Goal: Task Accomplishment & Management: Manage account settings

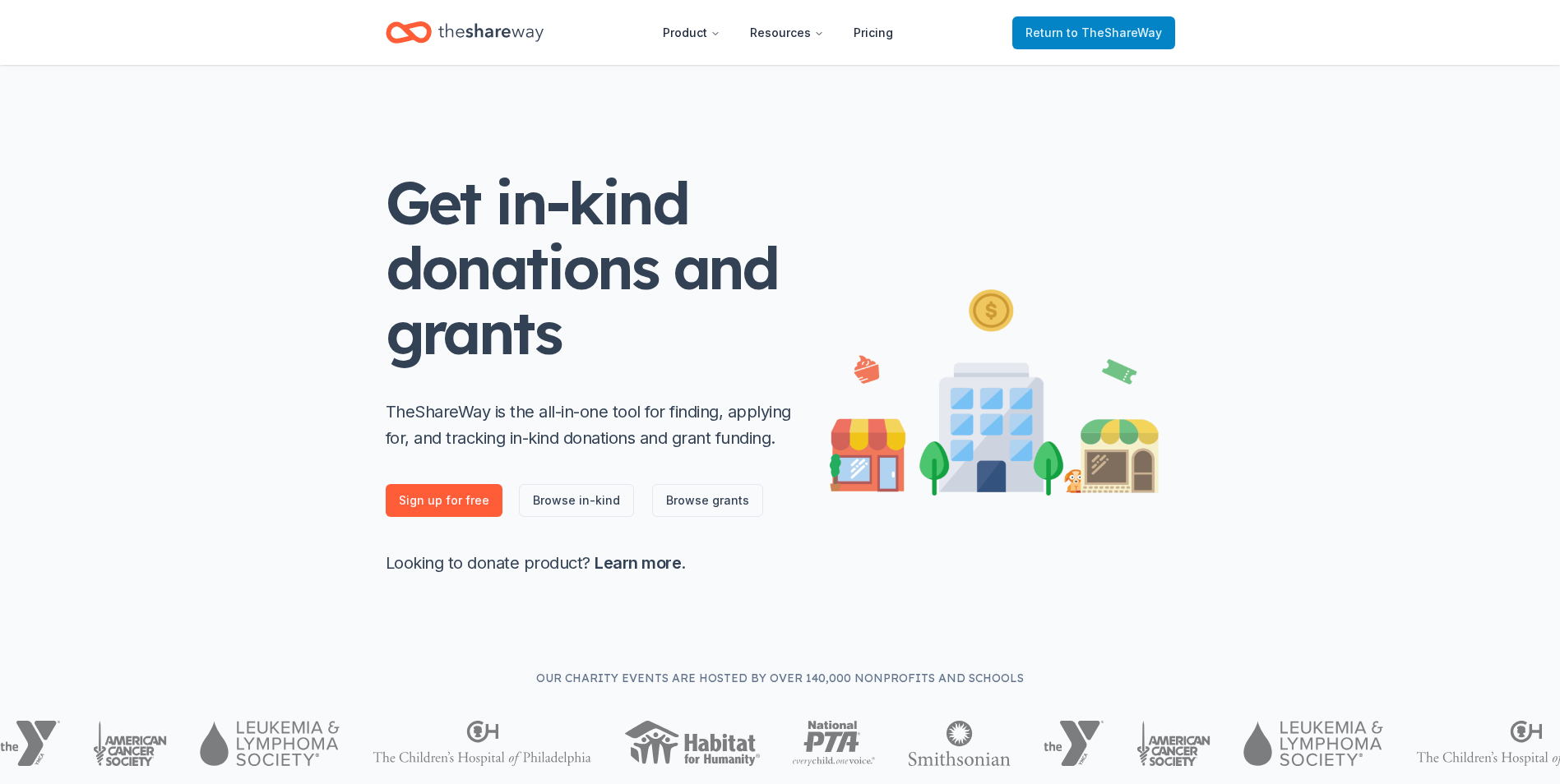
click at [1102, 25] on span "to TheShareWay" at bounding box center [1114, 32] width 95 height 14
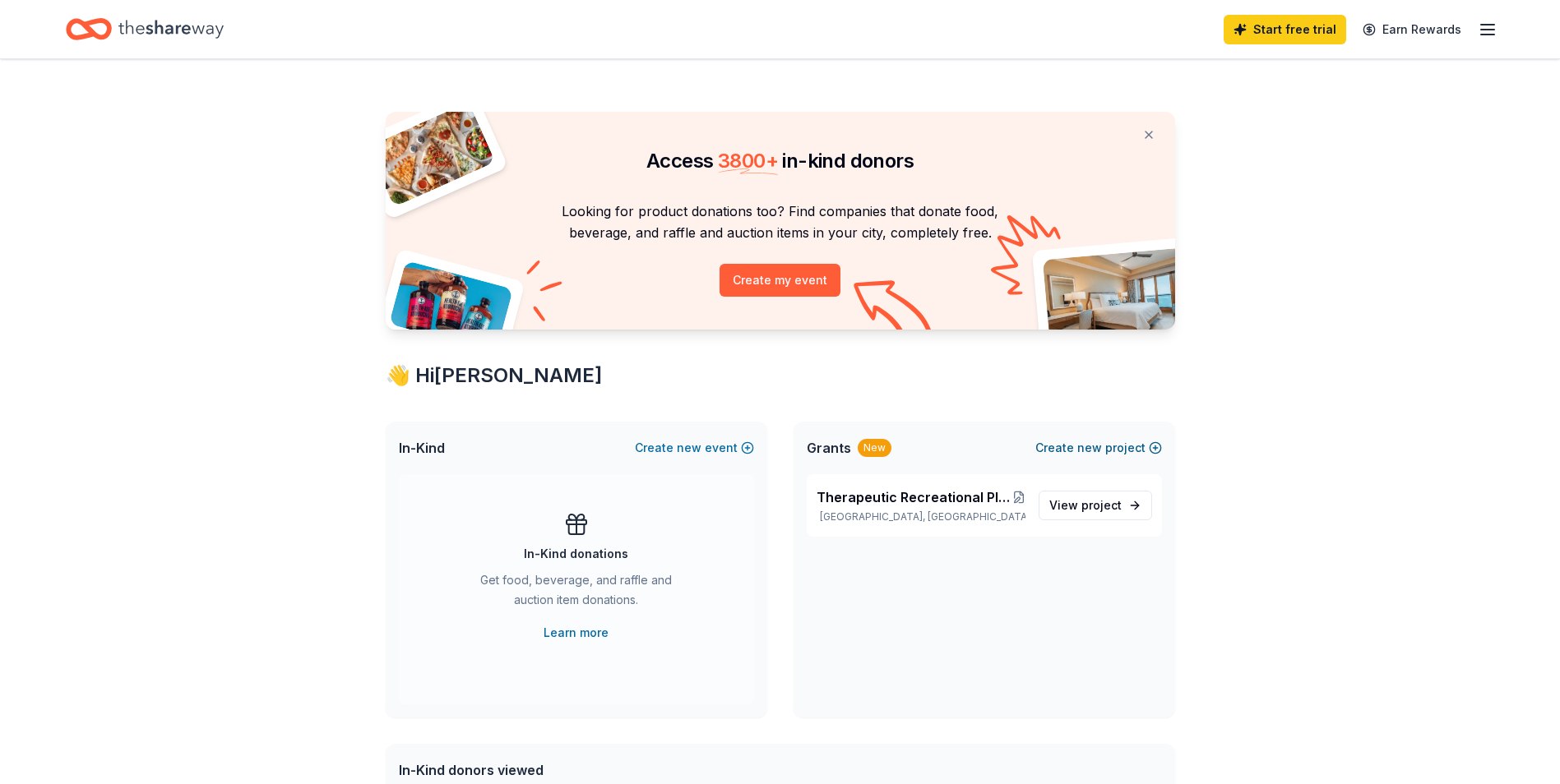
click at [1098, 449] on span "new" at bounding box center [1090, 448] width 25 height 20
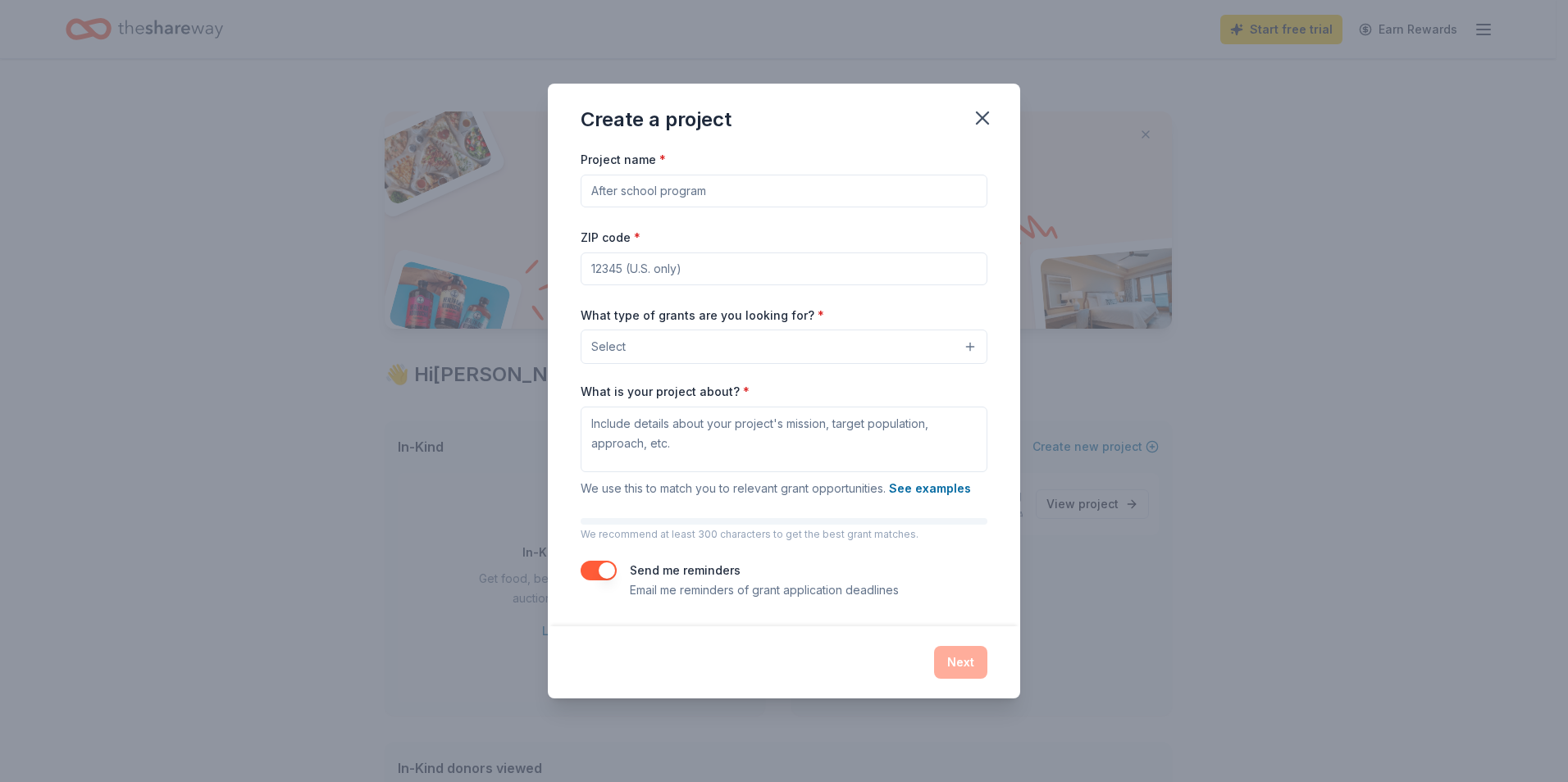
click at [711, 189] on input "Project name *" at bounding box center [784, 190] width 407 height 33
type input "Nashville Symphony"
click at [727, 268] on input "ZIP code *" at bounding box center [784, 269] width 407 height 33
type input "37201"
click at [819, 341] on button "Select" at bounding box center [784, 347] width 407 height 35
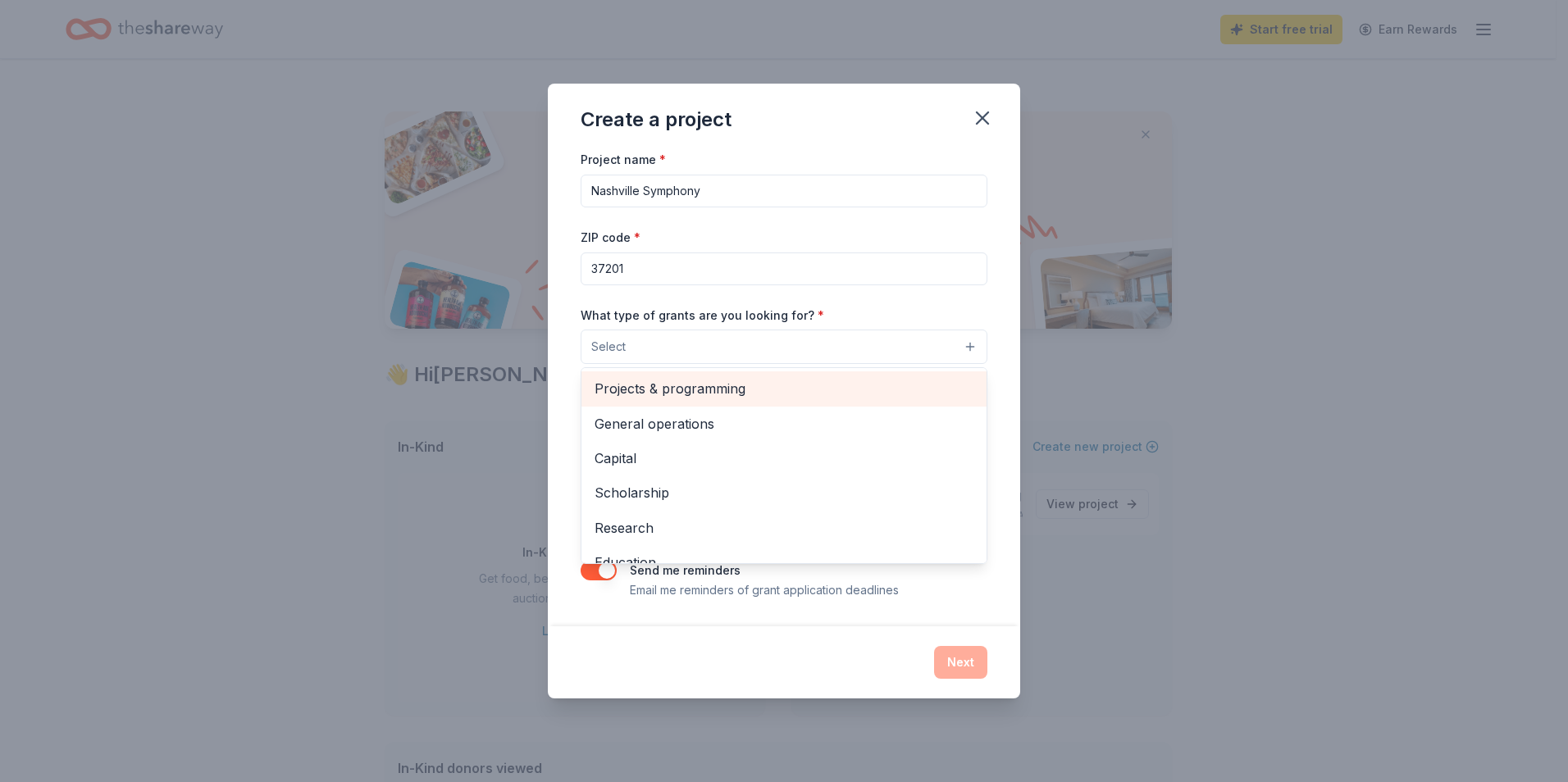
click at [717, 387] on span "Projects & programming" at bounding box center [784, 389] width 379 height 21
click at [689, 386] on span "General operations" at bounding box center [784, 390] width 379 height 21
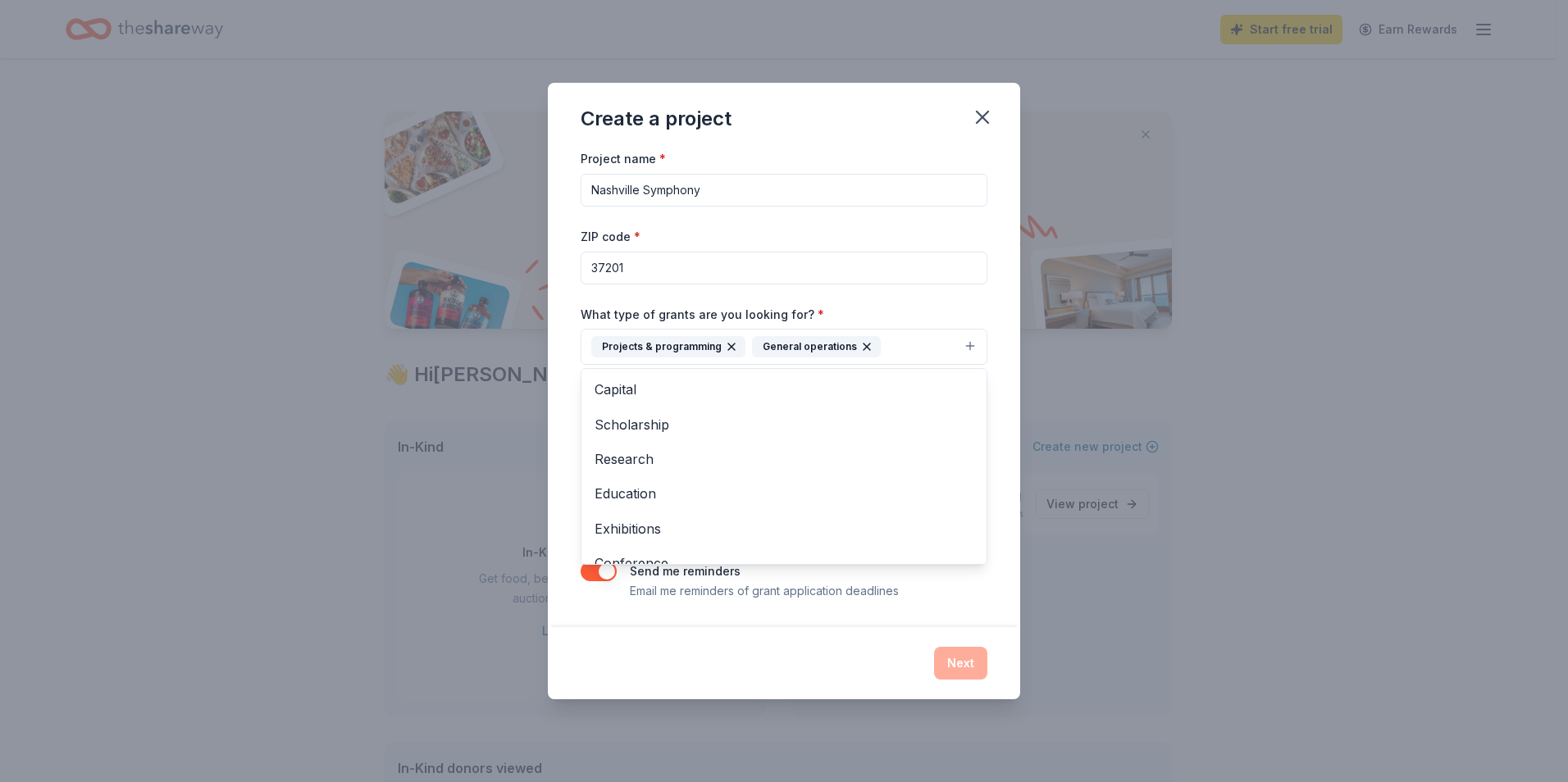
click at [901, 302] on div "Project name * Nashville Symphony ZIP code * 37201 What type of grants are you …" at bounding box center [784, 374] width 407 height 452
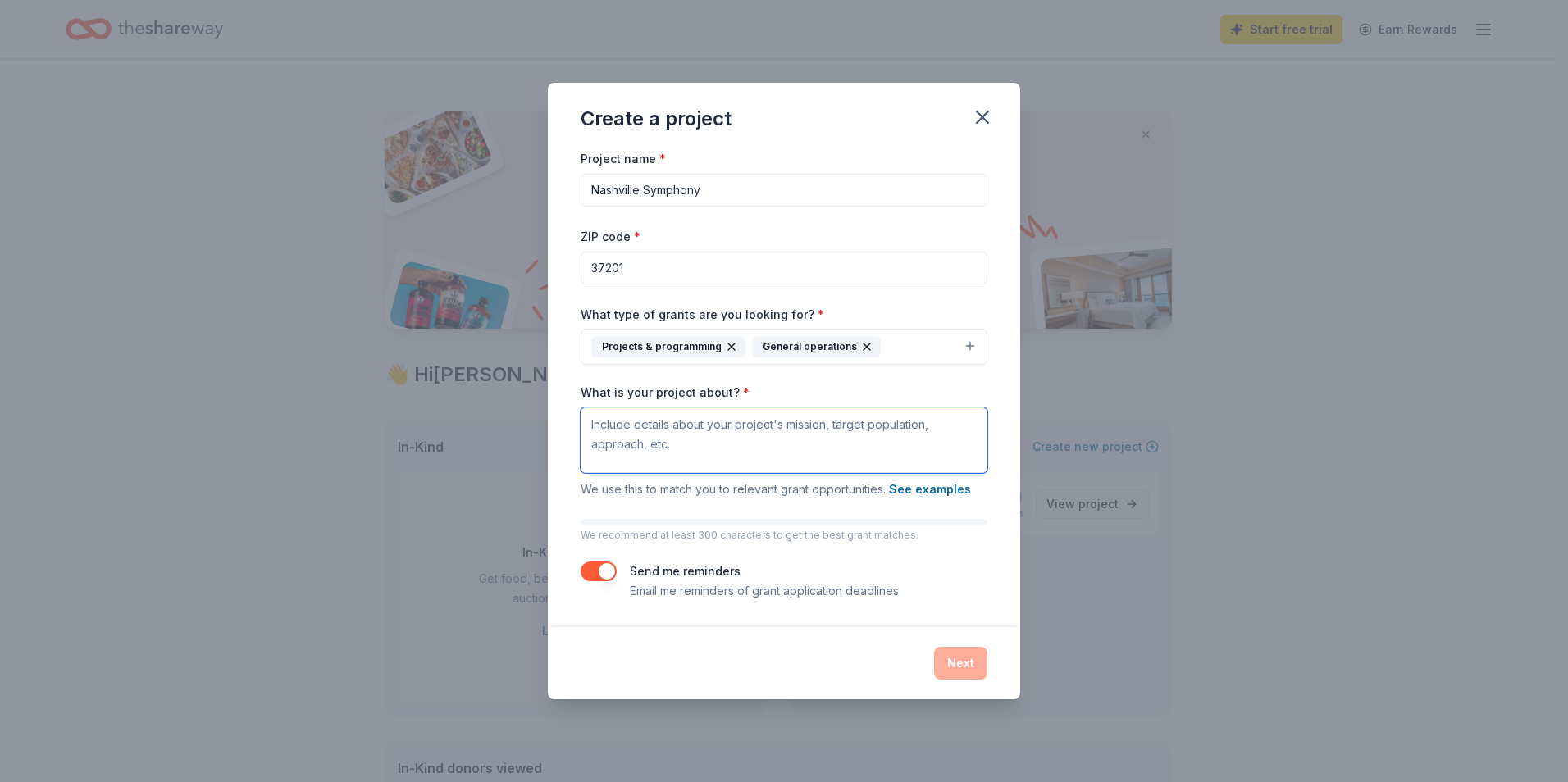
click at [654, 433] on textarea "What is your project about? *" at bounding box center [784, 440] width 407 height 65
paste textarea "Lor Ipsumdolo Sitametc adipisci eli seddoei t incidid utl etdolor magnaaliq eni…"
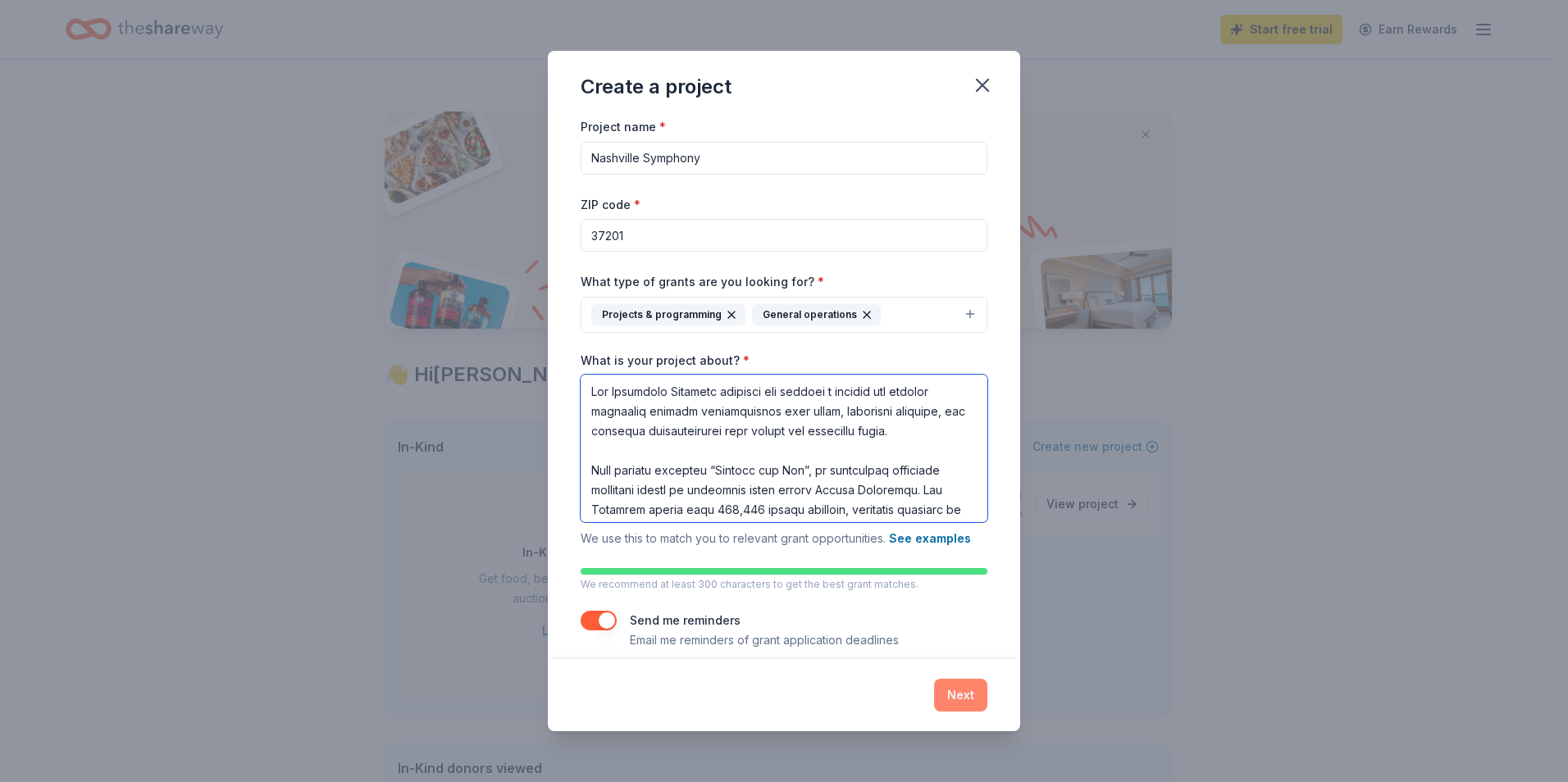
type textarea "Lor Ipsumdolo Sitametc adipisci eli seddoei t incidid utl etdolor magnaaliq eni…"
click at [954, 691] on button "Next" at bounding box center [960, 695] width 54 height 33
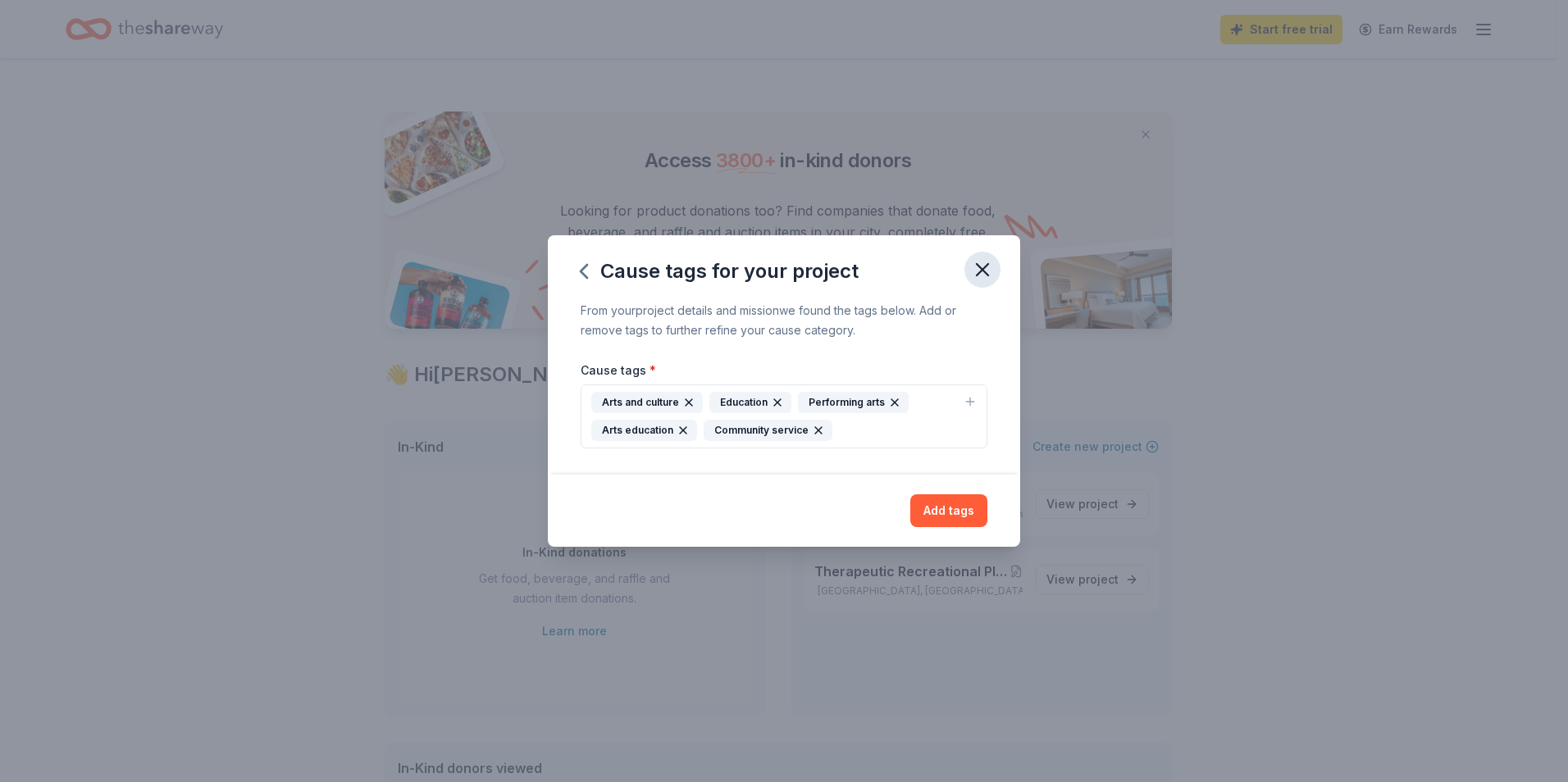
click at [985, 265] on icon "button" at bounding box center [982, 270] width 12 height 12
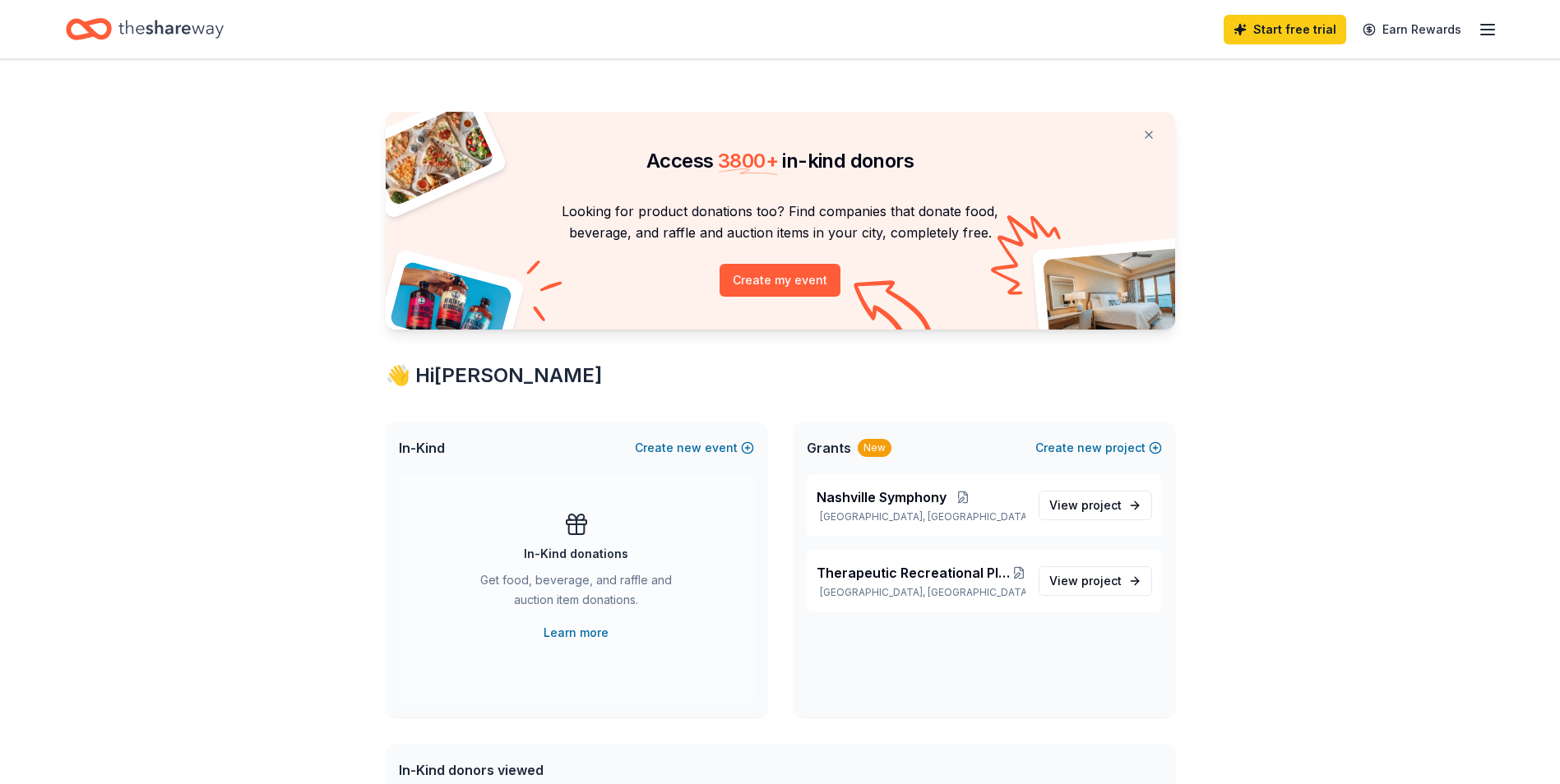
click at [1478, 26] on icon "button" at bounding box center [1487, 30] width 20 height 20
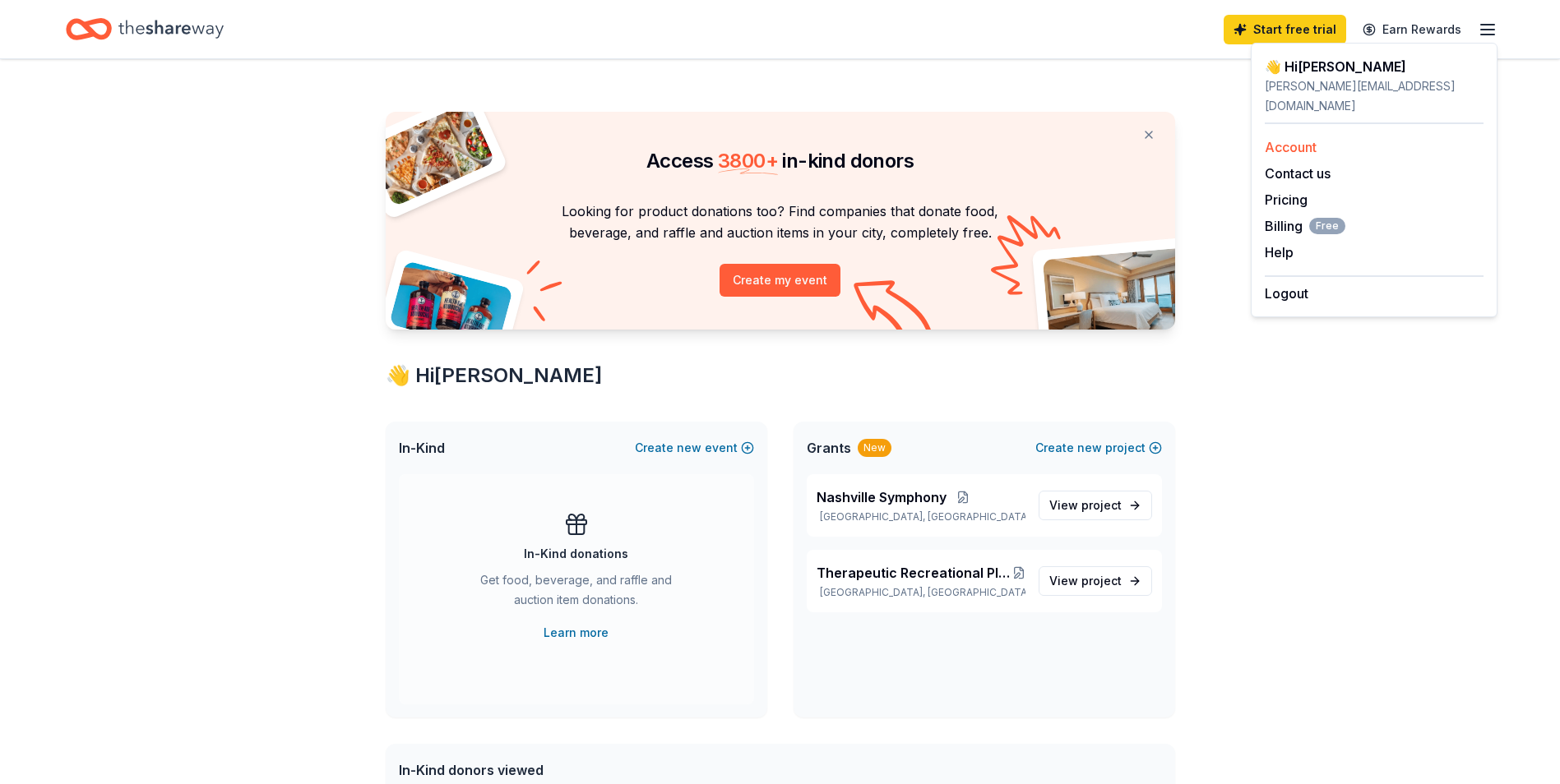
click at [1307, 139] on link "Account" at bounding box center [1290, 147] width 52 height 16
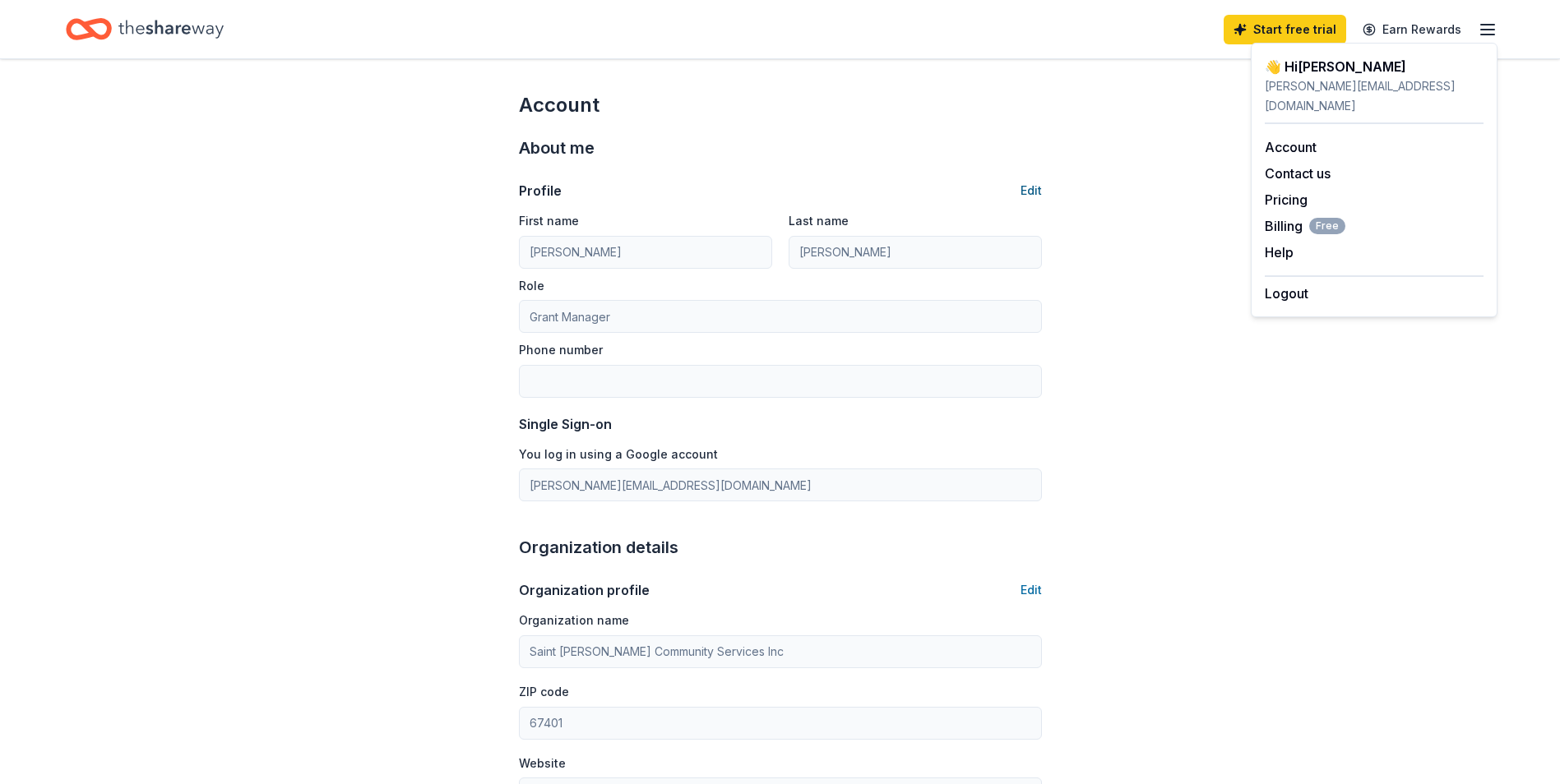
click at [1029, 192] on button "Edit" at bounding box center [1031, 191] width 22 height 20
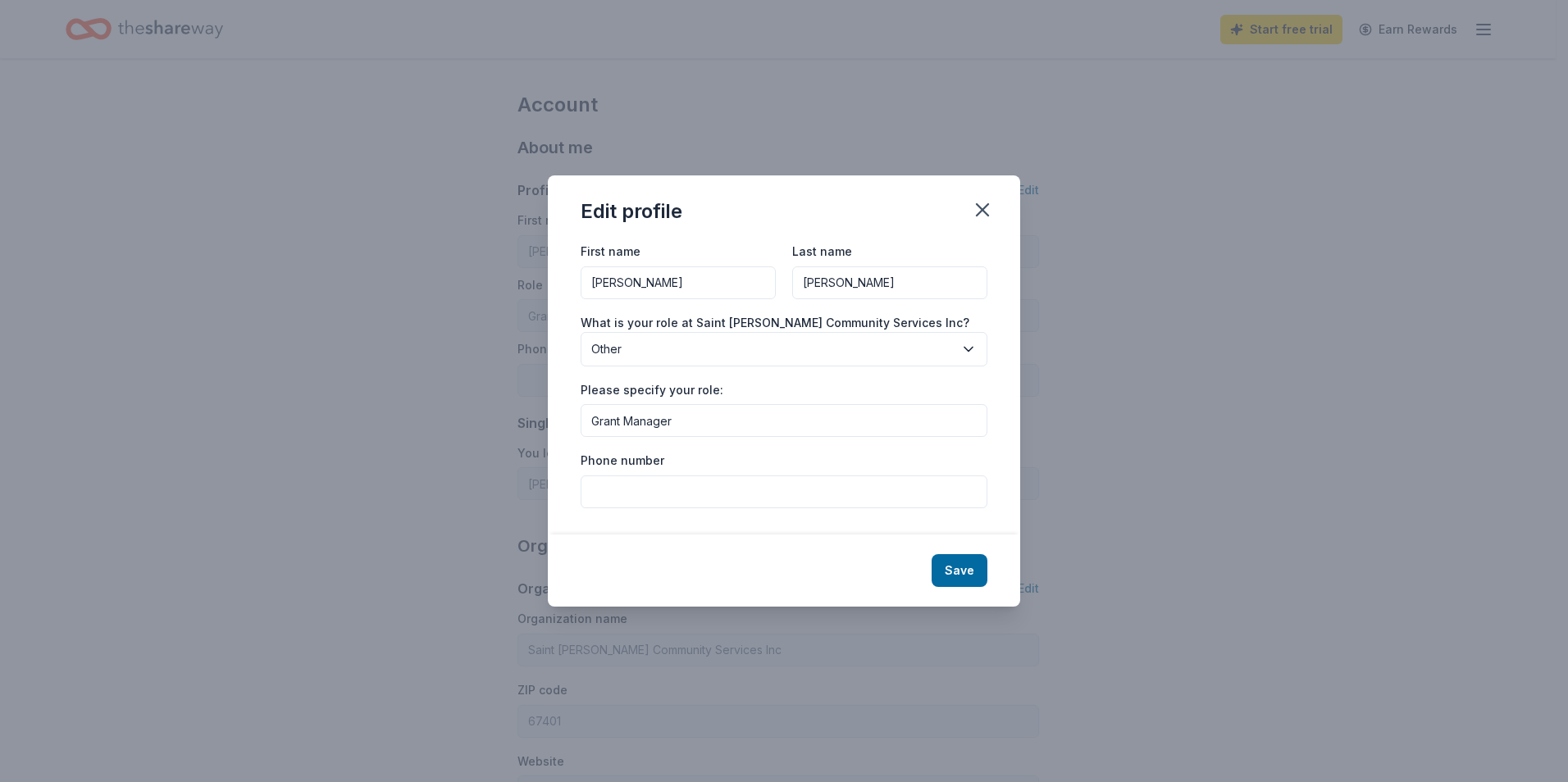
drag, startPoint x: 698, startPoint y: 281, endPoint x: 515, endPoint y: 286, distance: 183.1
click at [515, 286] on div "Edit profile First name [PERSON_NAME] Last name [PERSON_NAME] What is your role…" at bounding box center [784, 391] width 1568 height 782
type input "[PERSON_NAME]"
type input "h"
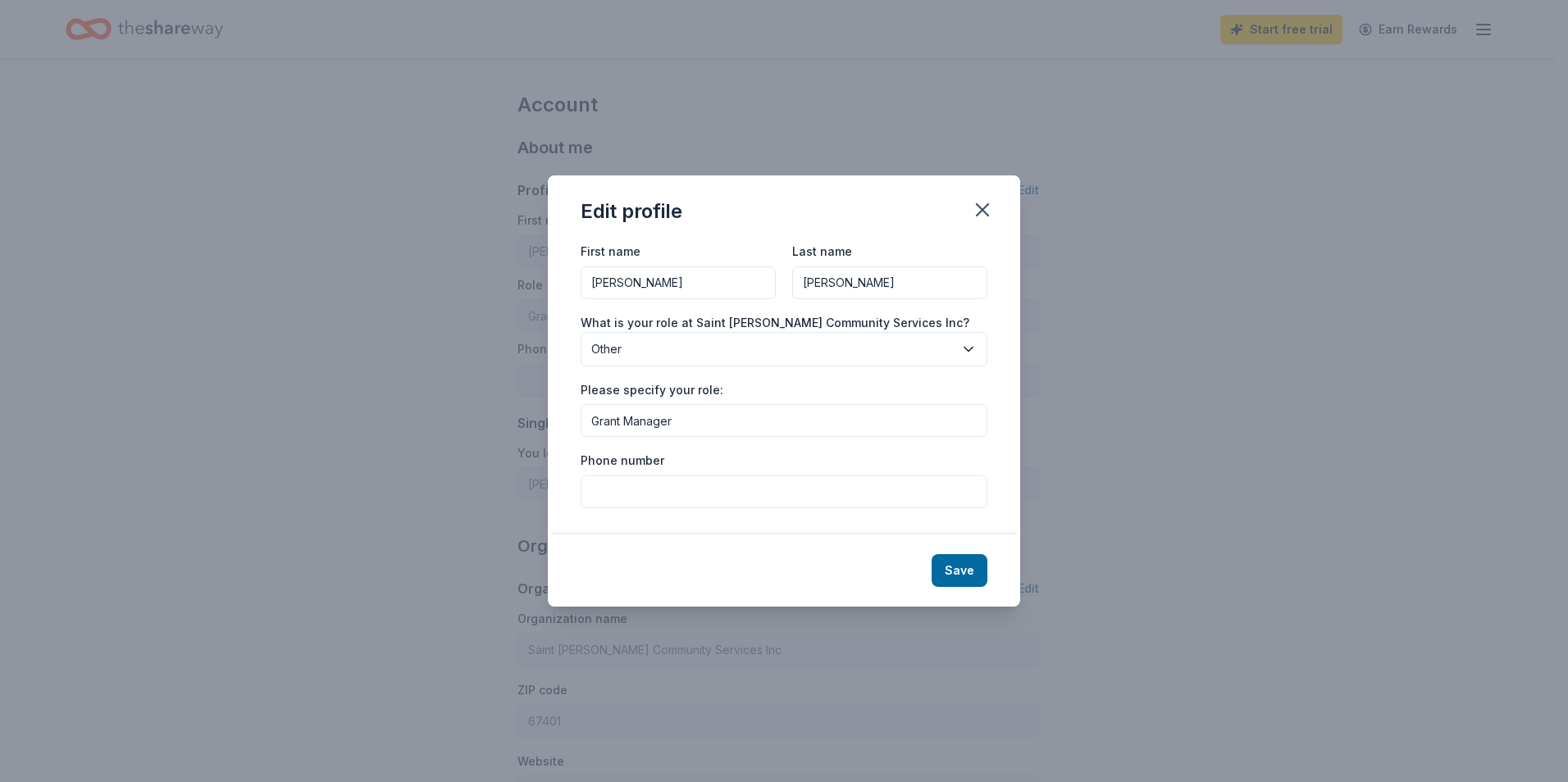
type input "[PERSON_NAME]"
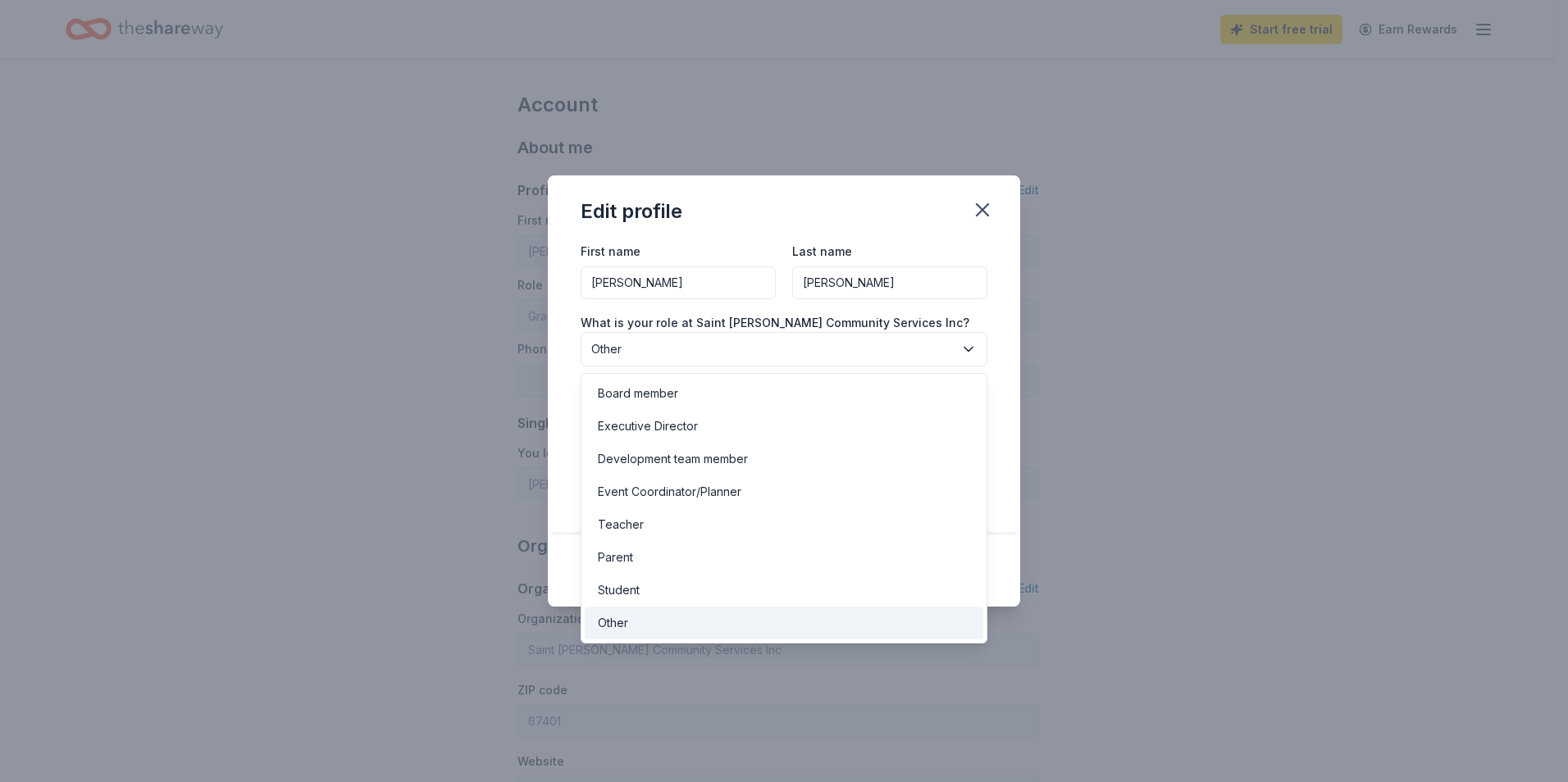
click at [832, 352] on span "Other" at bounding box center [773, 349] width 363 height 20
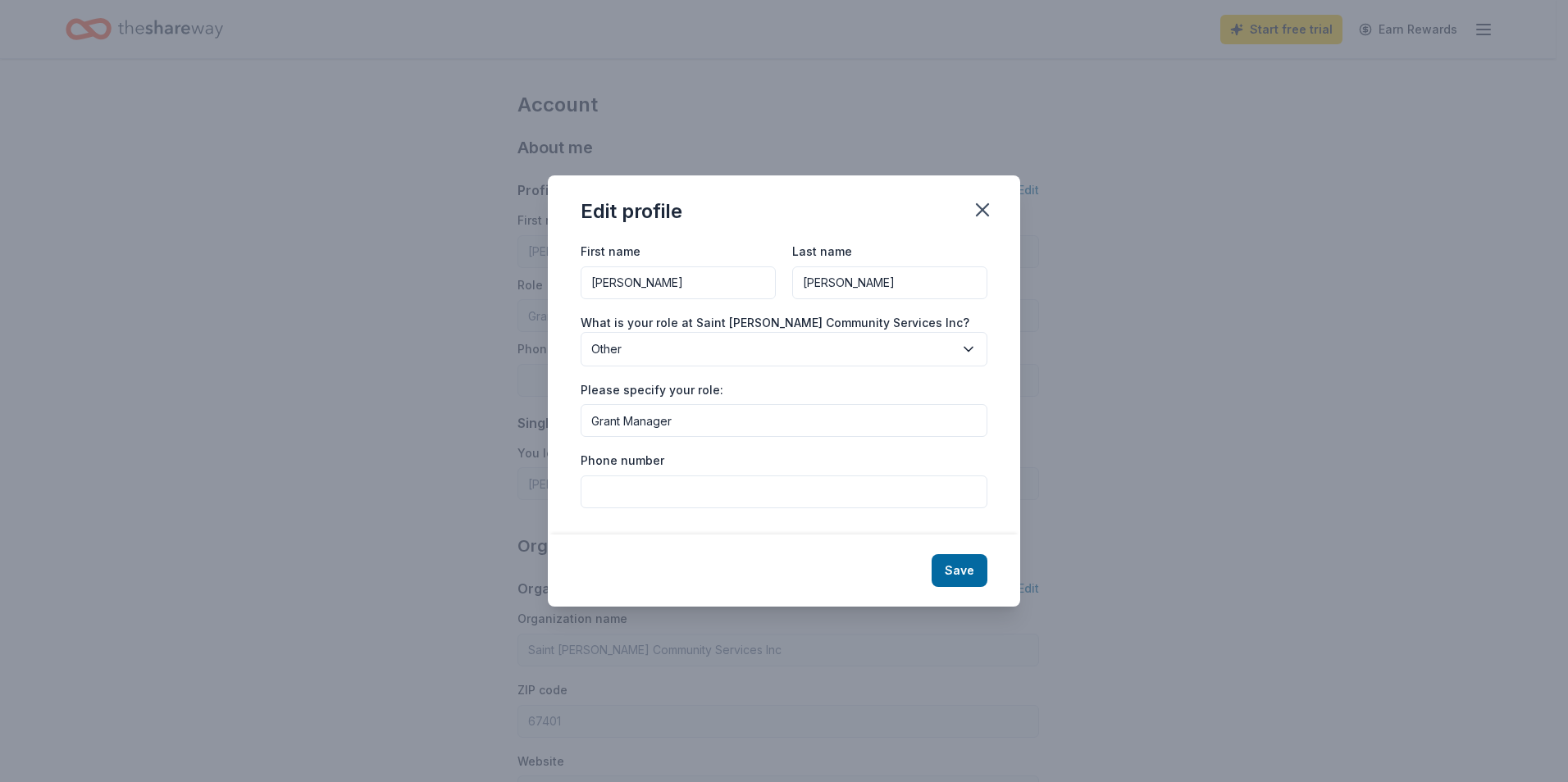
click at [715, 423] on input "Grant Manager" at bounding box center [784, 420] width 407 height 33
type input "Grant Writer/Manager"
click at [728, 491] on input "Phone number" at bounding box center [784, 492] width 407 height 33
type input "[PHONE_NUMBER]"
click at [952, 574] on button "Save" at bounding box center [960, 570] width 55 height 33
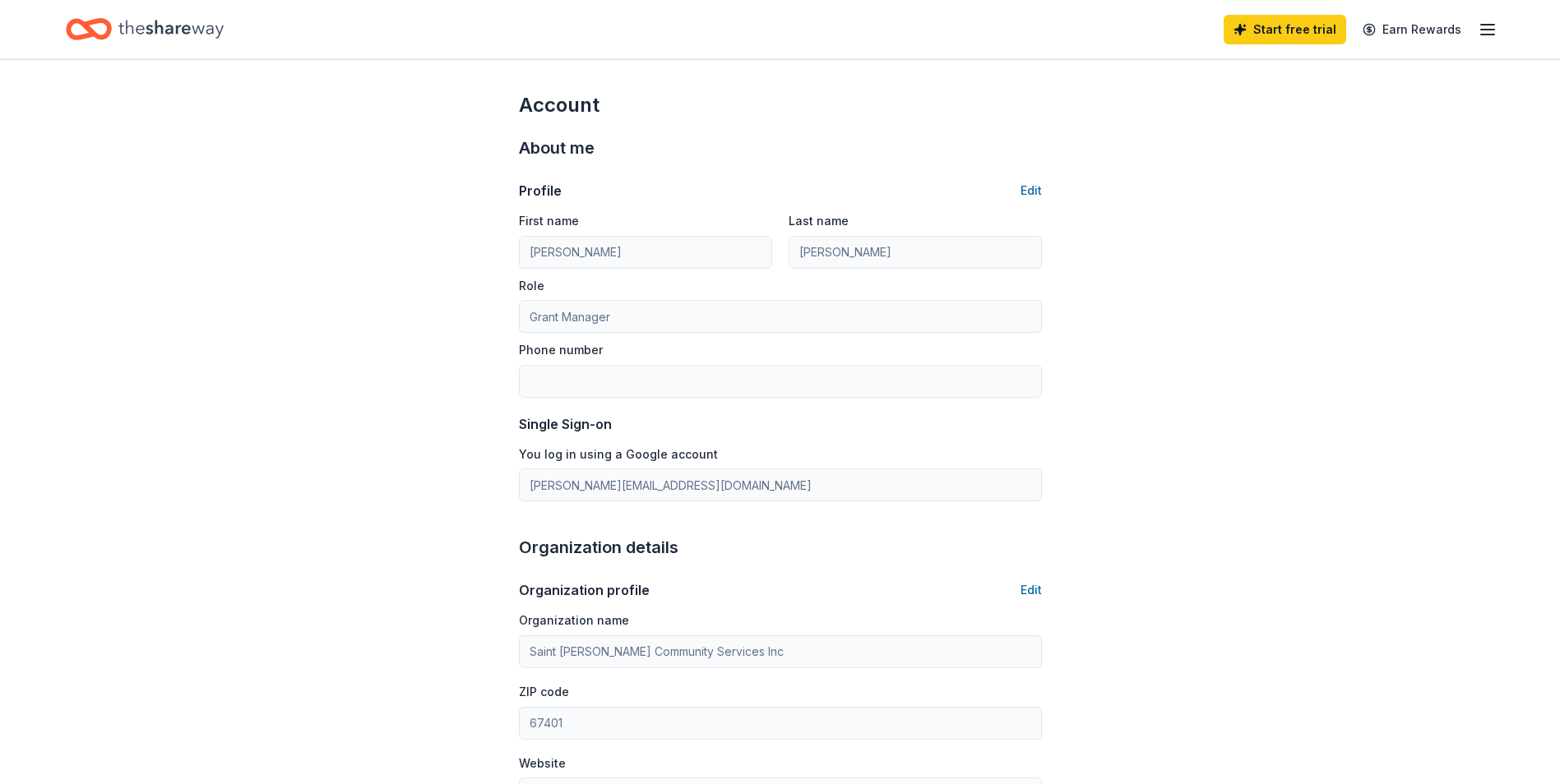
type input "[PERSON_NAME]"
type input "Grant Writer/Manager"
type input "[PHONE_NUMBER]"
click at [1477, 30] on div "Start free trial Earn Rewards" at bounding box center [1361, 29] width 274 height 39
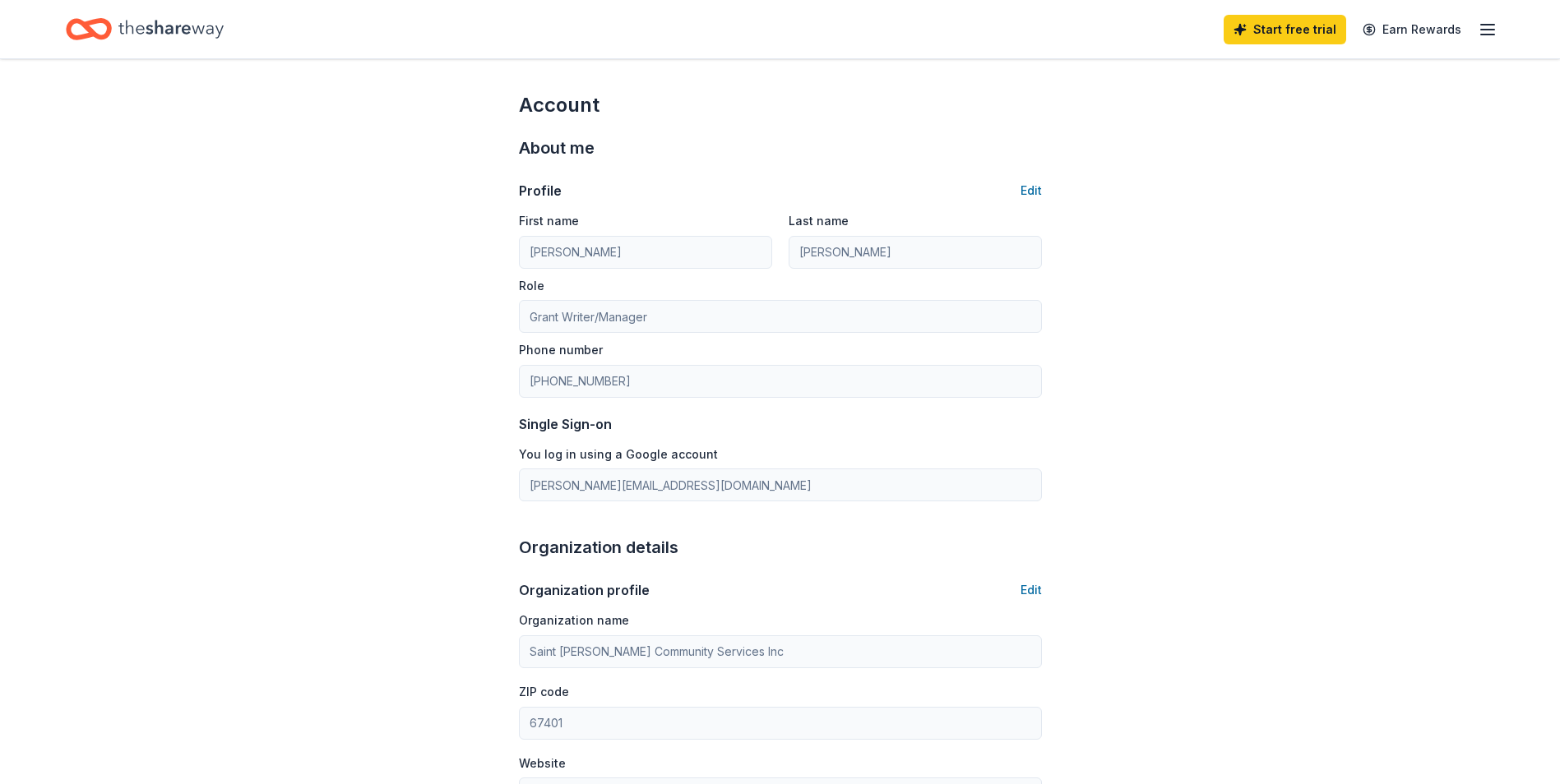
click at [1488, 39] on icon "button" at bounding box center [1487, 30] width 20 height 20
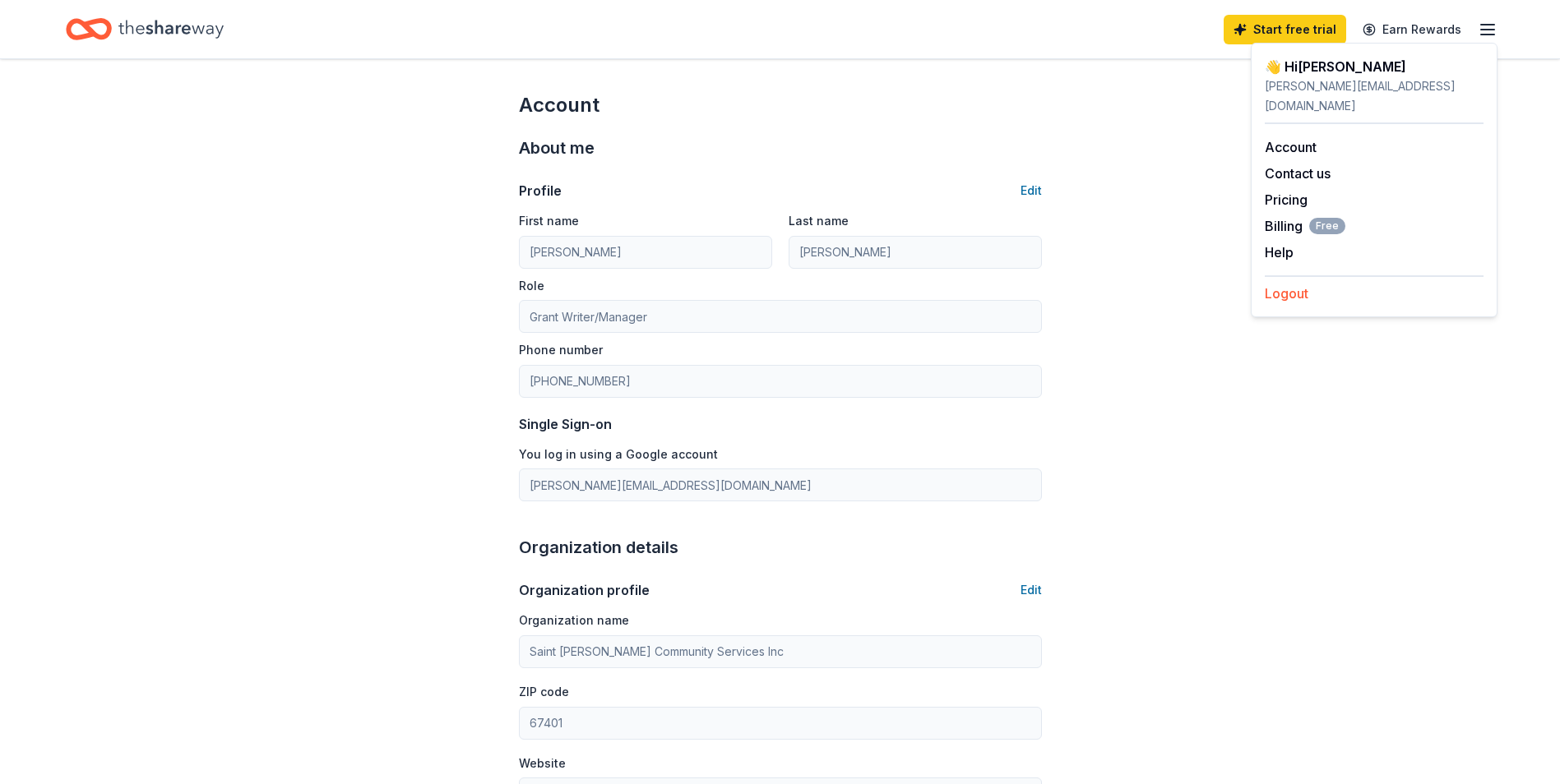
click at [1306, 284] on button "Logout" at bounding box center [1286, 294] width 44 height 20
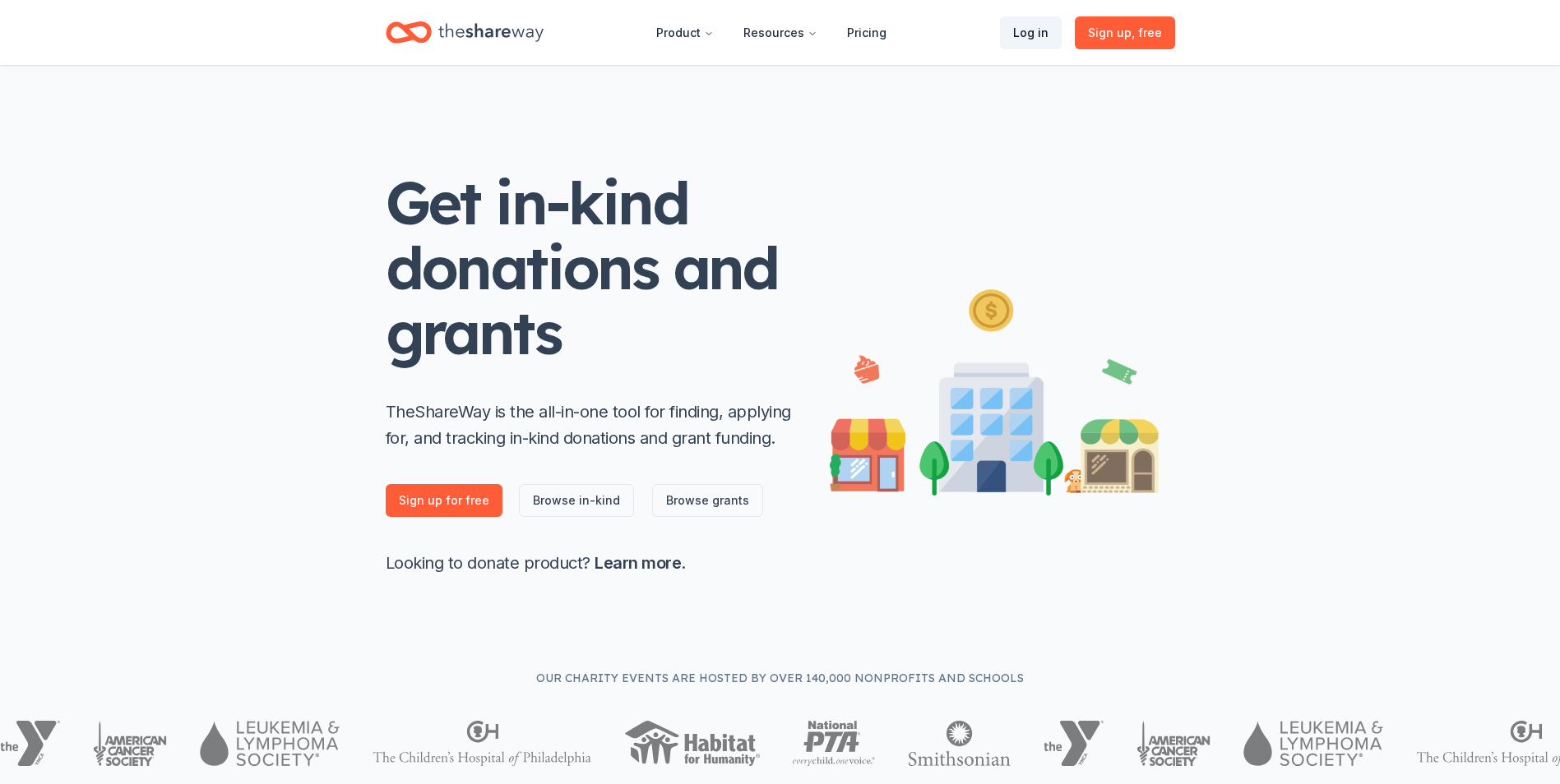
click at [1024, 30] on link "Log in" at bounding box center [1030, 32] width 62 height 33
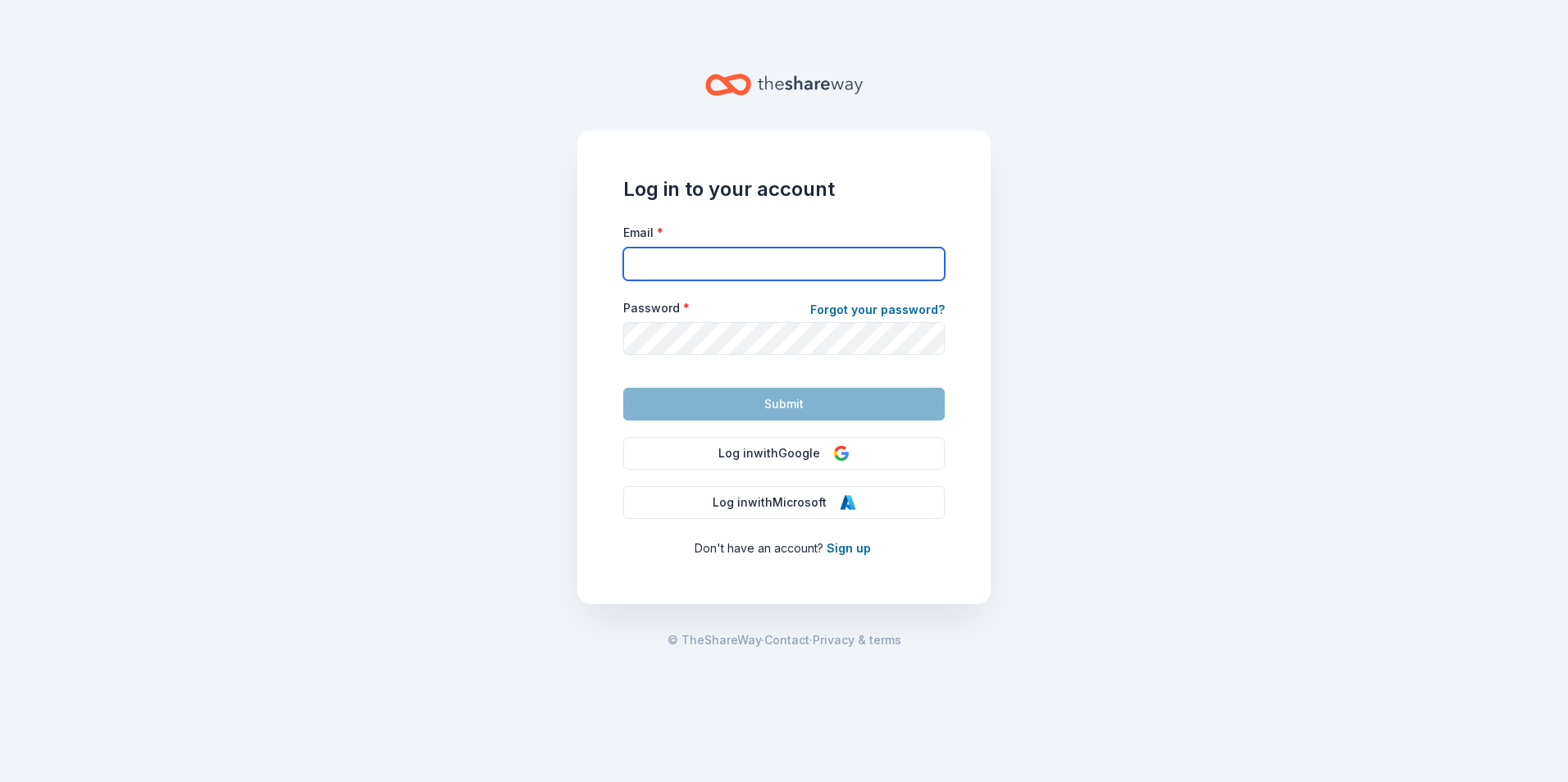
type input "[EMAIL_ADDRESS][DOMAIN_NAME]"
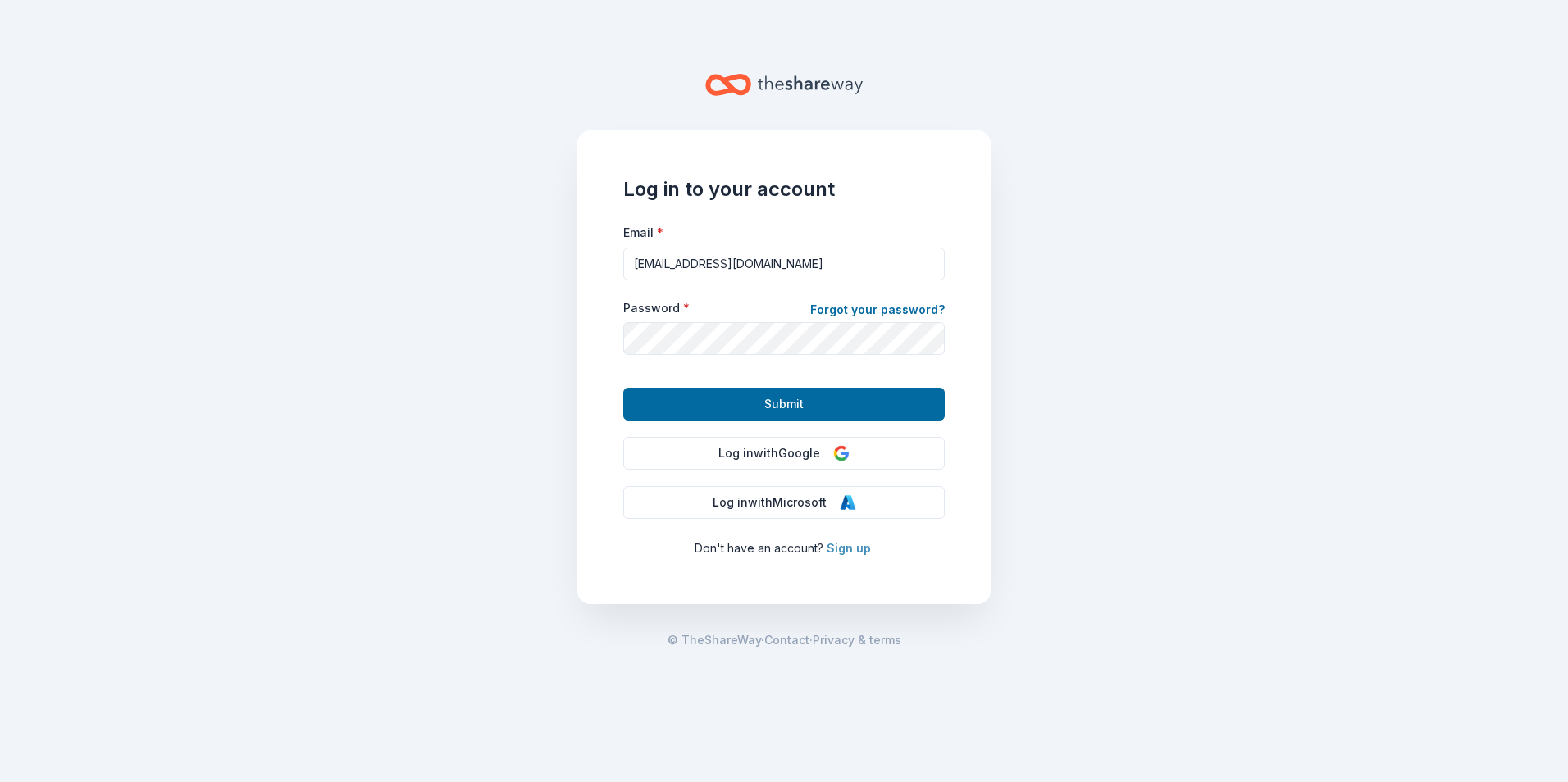
click at [850, 549] on link "Sign up" at bounding box center [849, 549] width 45 height 14
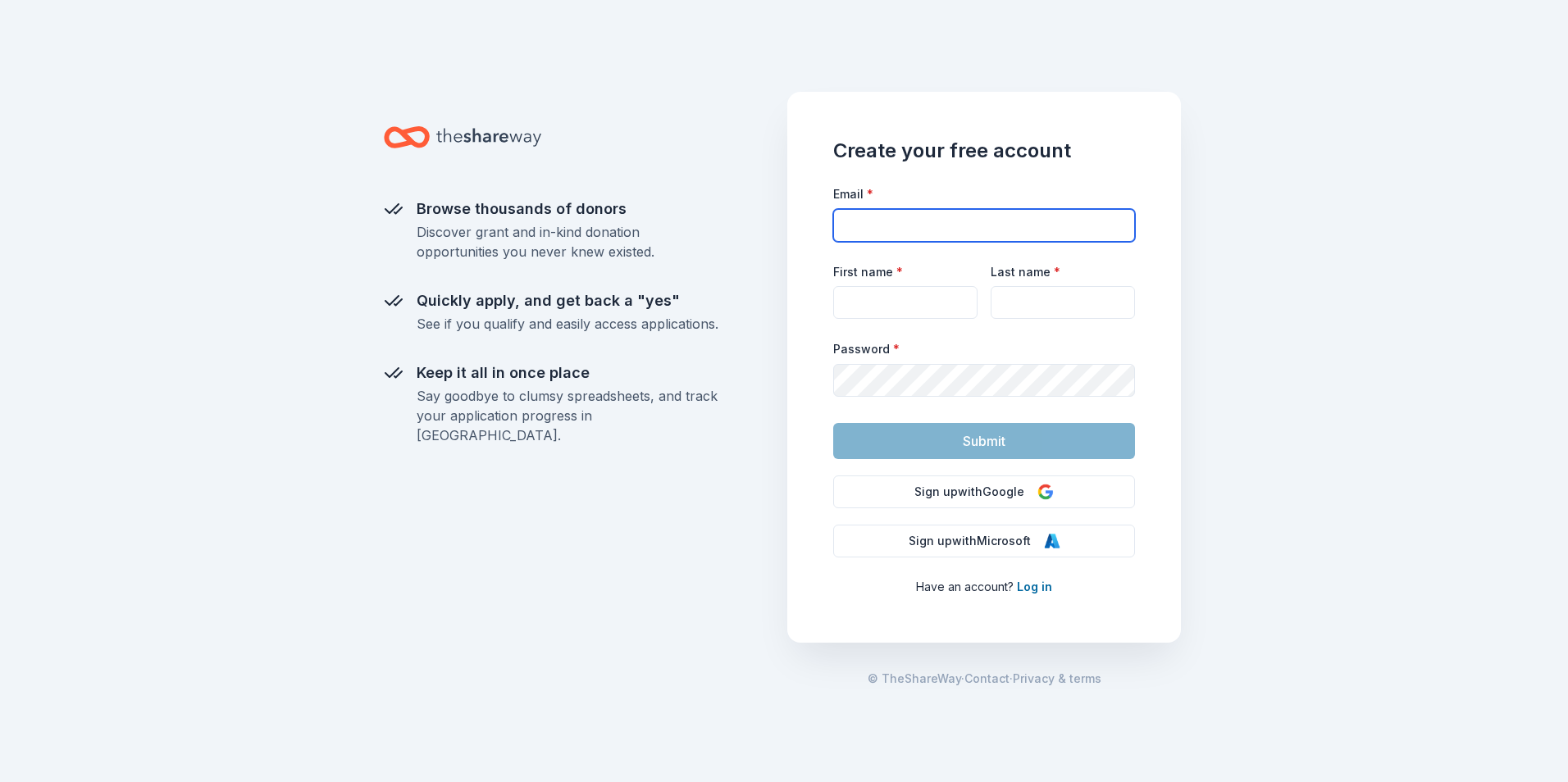
click at [1019, 220] on input "Email *" at bounding box center [984, 225] width 302 height 33
type input "[EMAIL_ADDRESS][DOMAIN_NAME]"
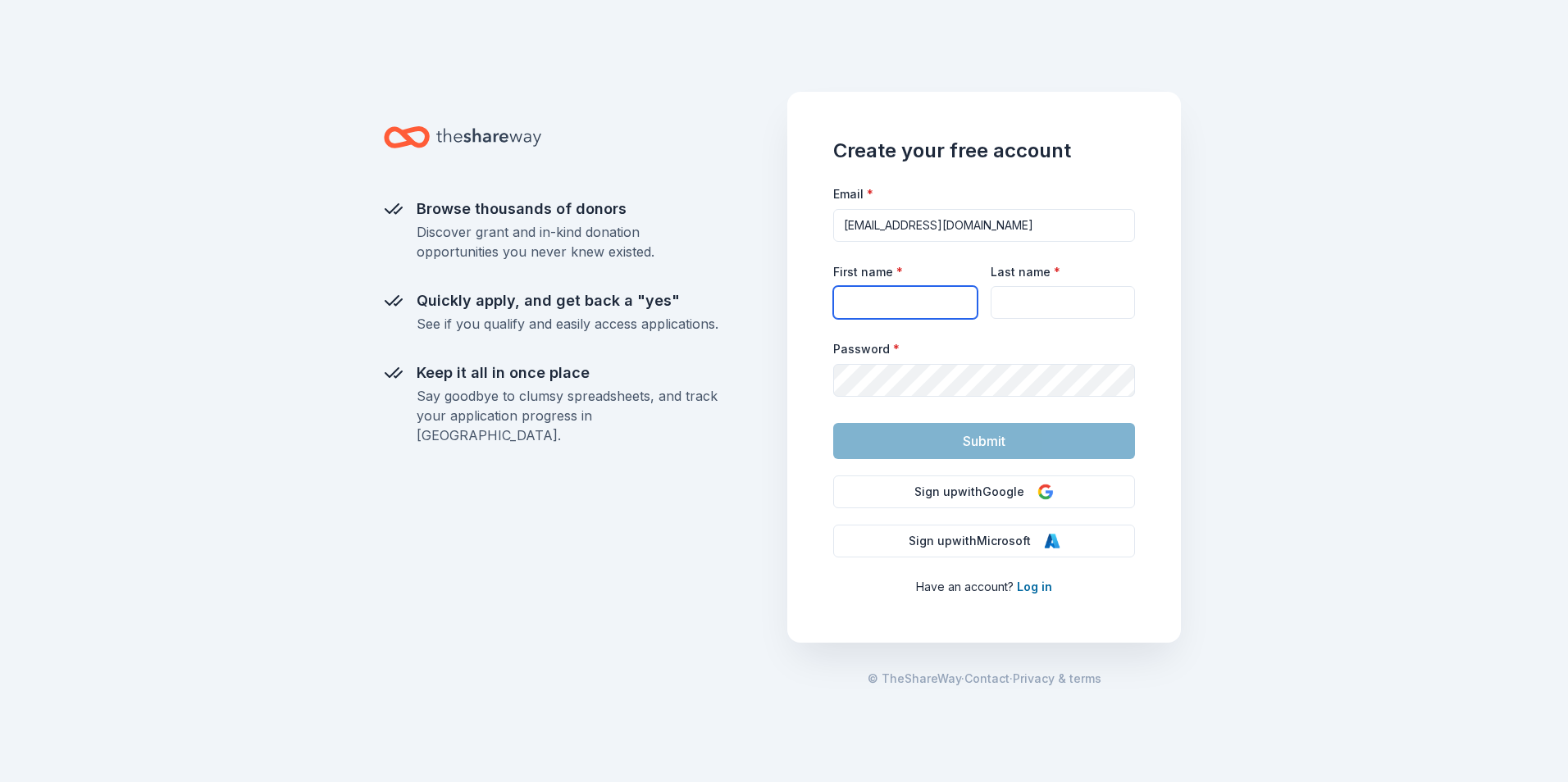
click at [935, 304] on input "First name *" at bounding box center [905, 302] width 145 height 33
type input "[PERSON_NAME]"
click at [1244, 214] on div "Browse thousands of donors Discover grant and in-kind donation opportunities yo…" at bounding box center [784, 391] width 1568 height 782
click at [1028, 585] on link "Log in" at bounding box center [1034, 587] width 35 height 14
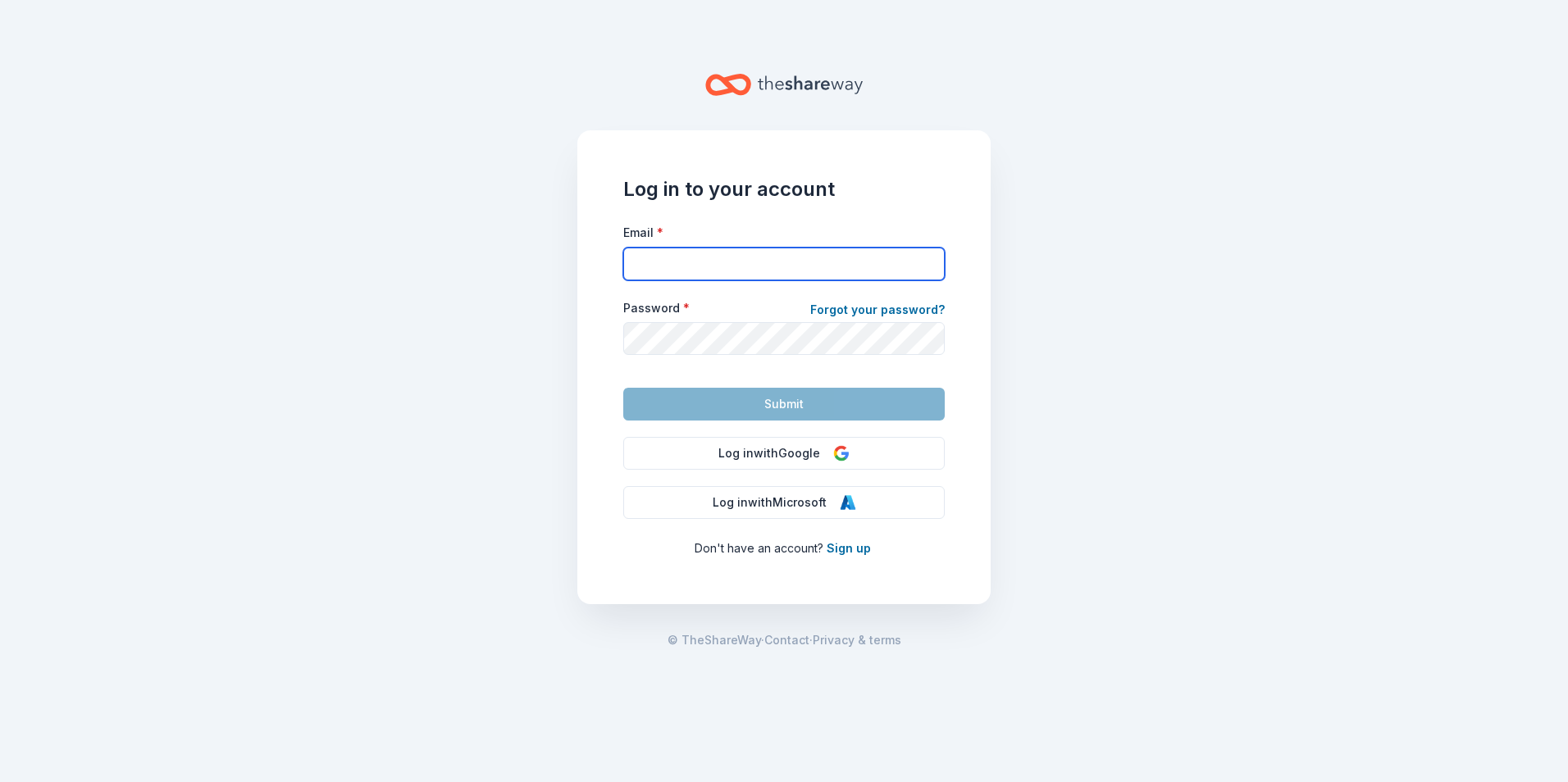
type input "[EMAIL_ADDRESS][DOMAIN_NAME]"
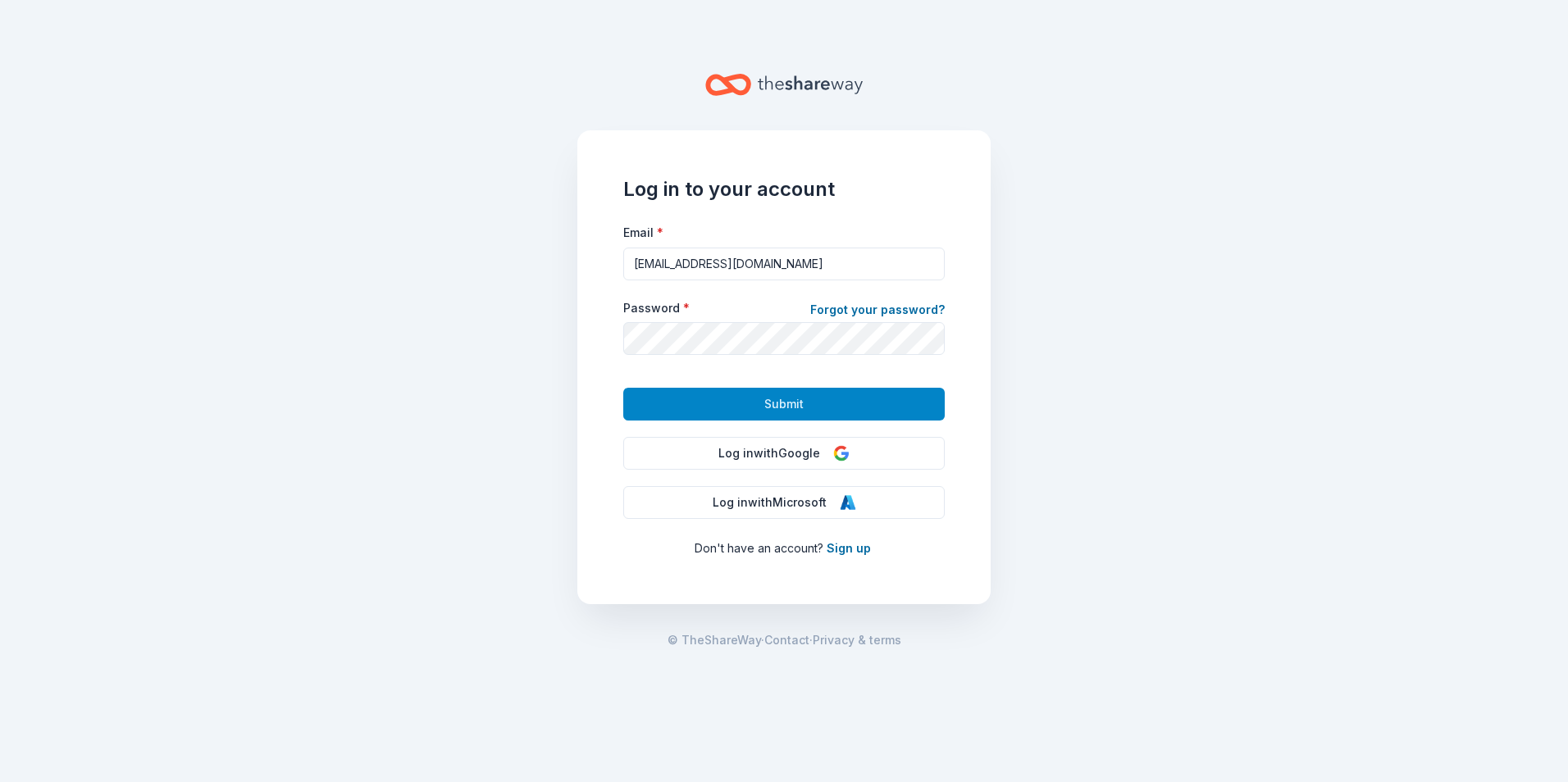
click at [809, 417] on button "Submit" at bounding box center [784, 404] width 322 height 33
